Goal: Information Seeking & Learning: Learn about a topic

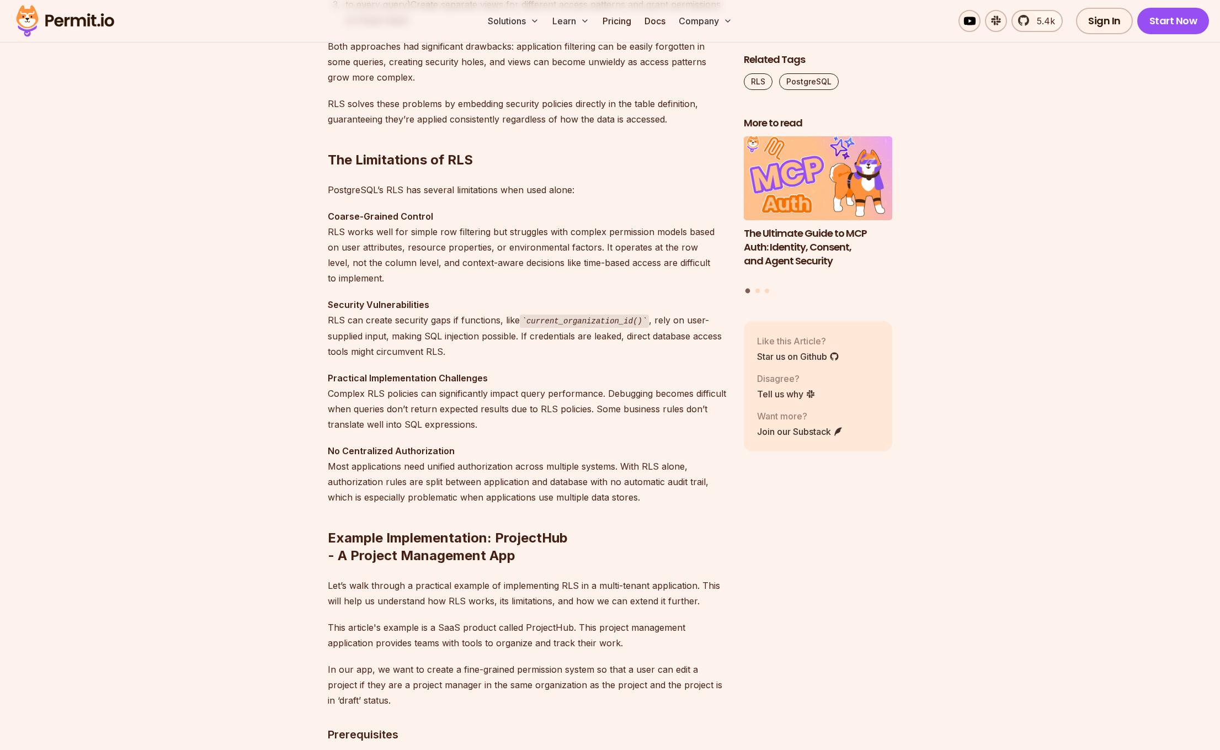
scroll to position [1214, 0]
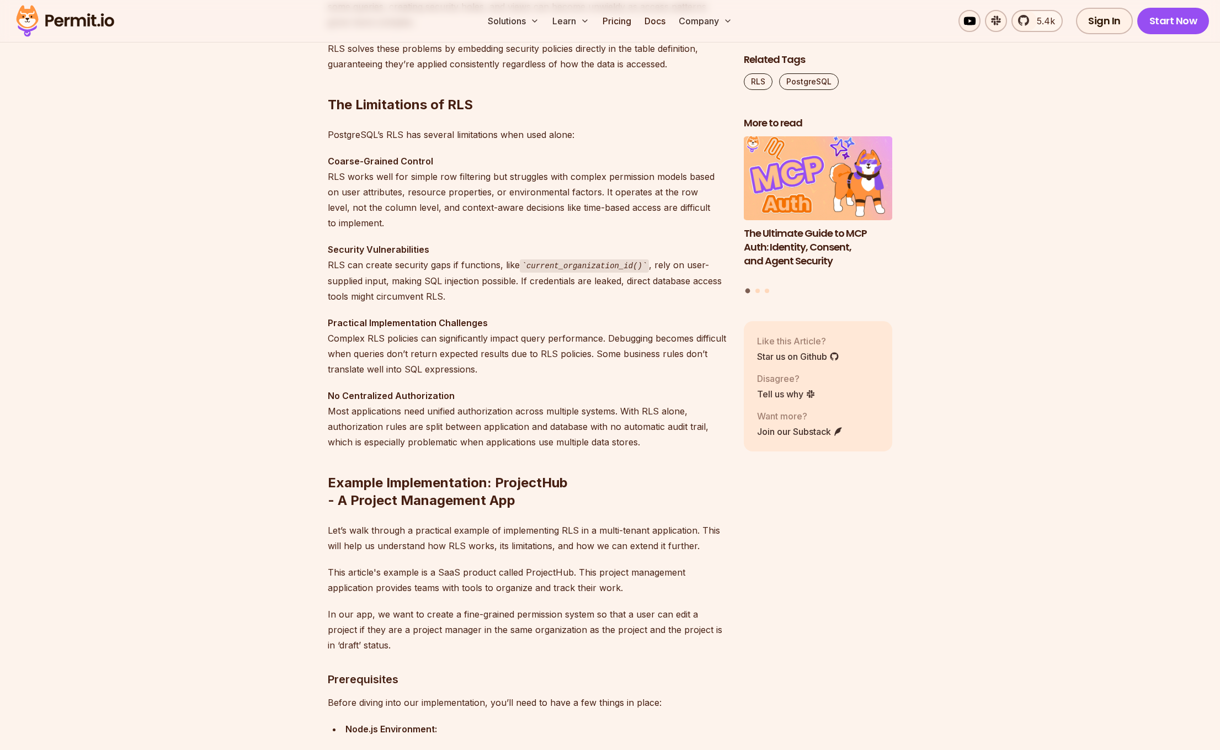
drag, startPoint x: 650, startPoint y: 266, endPoint x: 624, endPoint y: 294, distance: 38.2
click at [624, 294] on p "Security Vulnerabilities RLS can create security gaps if functions, like curren…" at bounding box center [527, 273] width 398 height 62
click at [609, 318] on p "Practical Implementation Challenges Complex RLS policies can significantly impa…" at bounding box center [527, 346] width 398 height 62
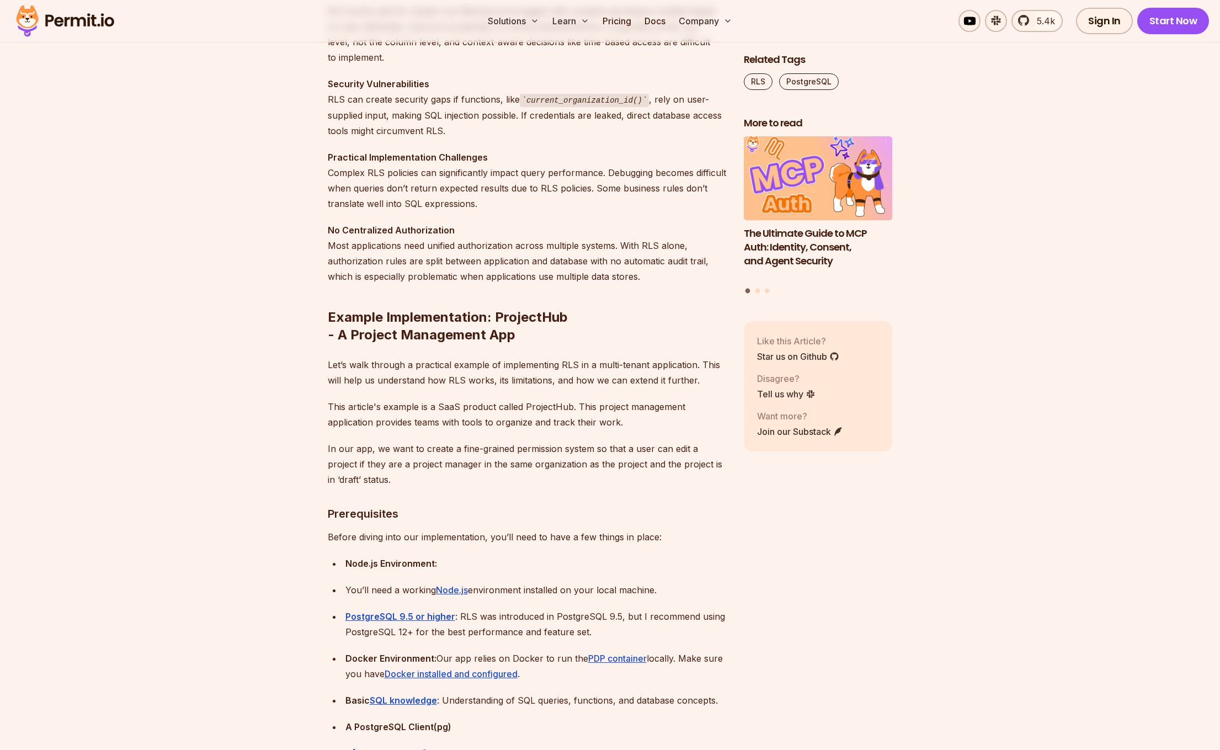
scroll to position [1324, 0]
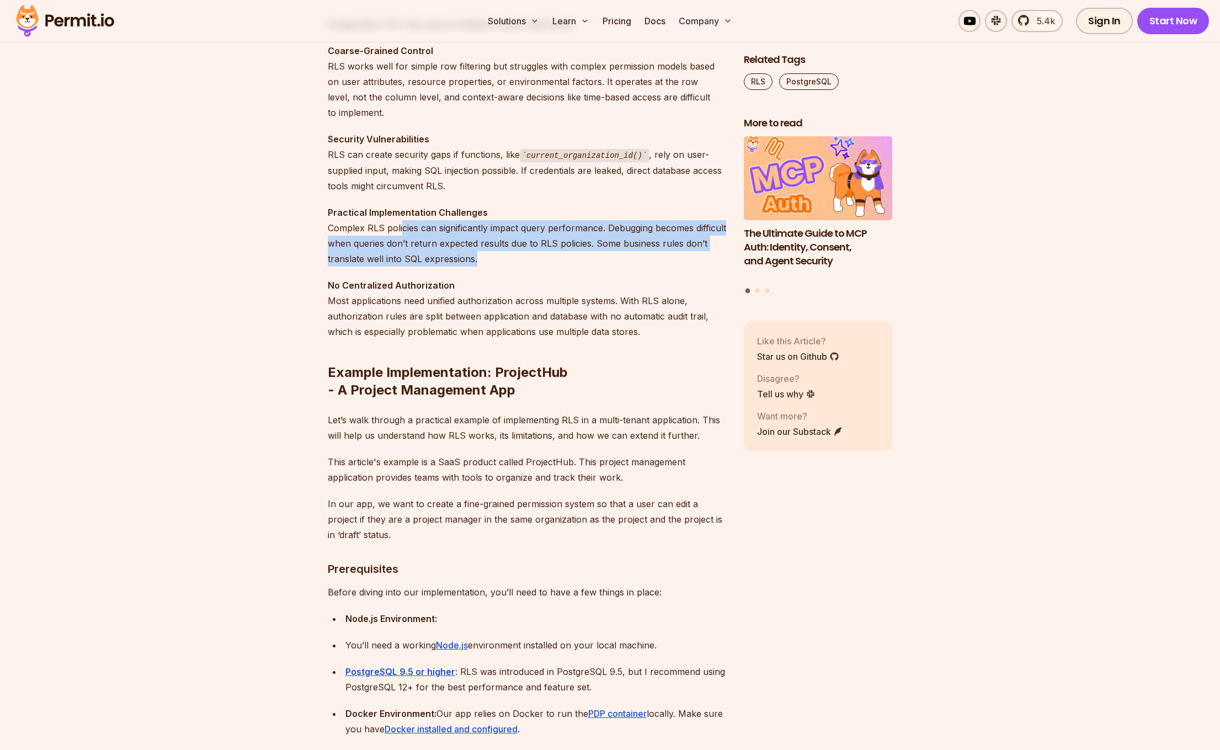
drag, startPoint x: 401, startPoint y: 229, endPoint x: 616, endPoint y: 253, distance: 216.6
click at [616, 253] on p "Practical Implementation Challenges Complex RLS policies can significantly impa…" at bounding box center [527, 236] width 398 height 62
click at [620, 265] on p "Practical Implementation Challenges Complex RLS policies can significantly impa…" at bounding box center [527, 236] width 398 height 62
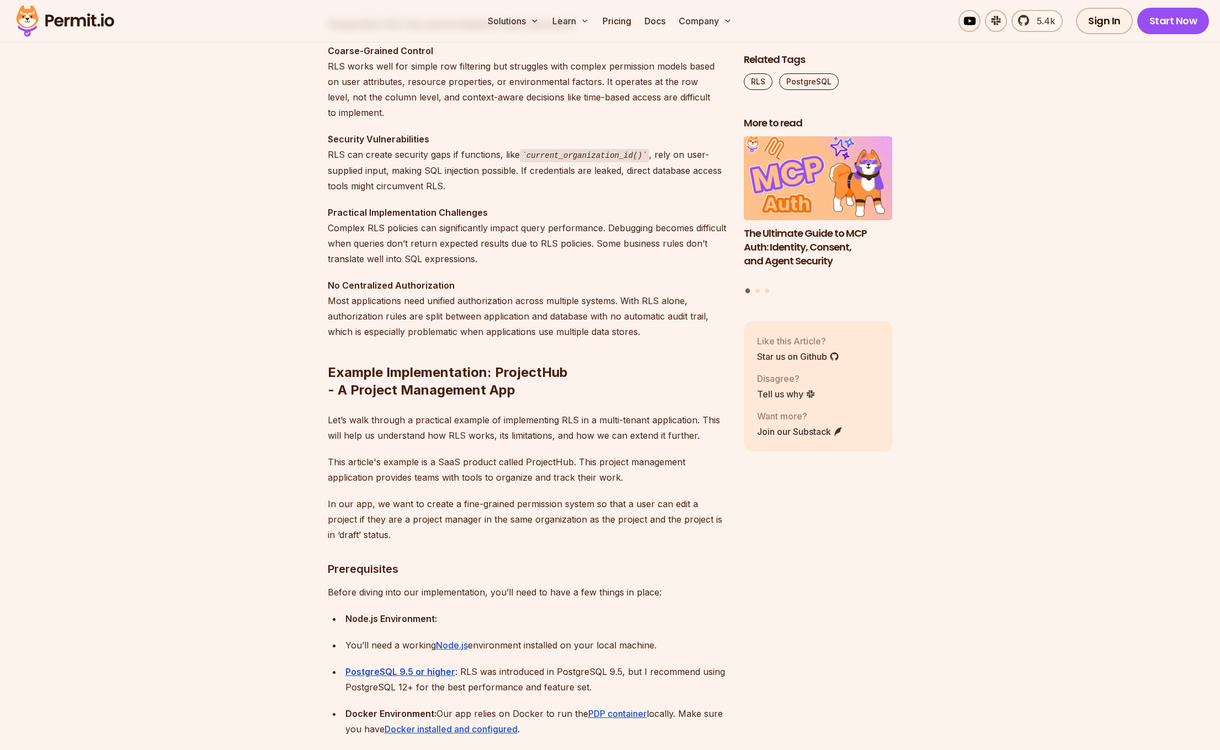
click at [662, 286] on p "No Centralized Authorization Most applications need unified authorization acros…" at bounding box center [527, 309] width 398 height 62
drag, startPoint x: 381, startPoint y: 317, endPoint x: 588, endPoint y: 331, distance: 207.4
click at [588, 331] on p "No Centralized Authorization Most applications need unified authorization acros…" at bounding box center [527, 309] width 398 height 62
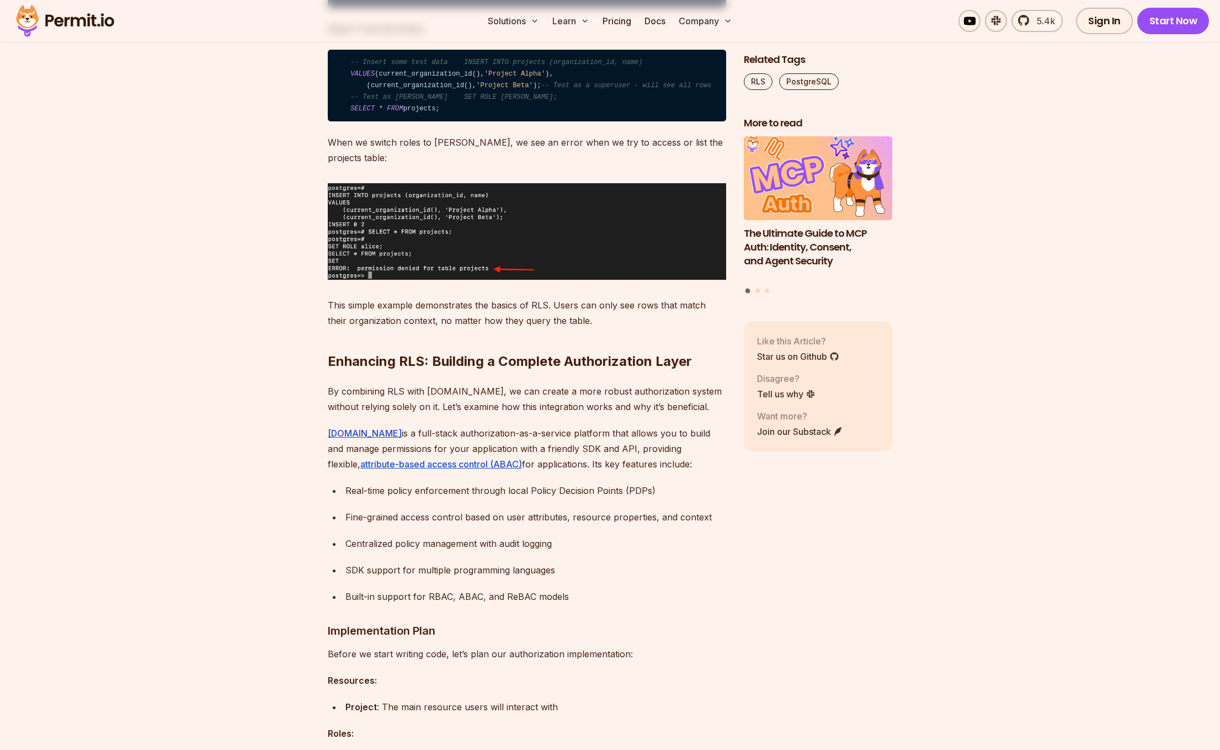
scroll to position [3311, 0]
